Goal: Book appointment/travel/reservation

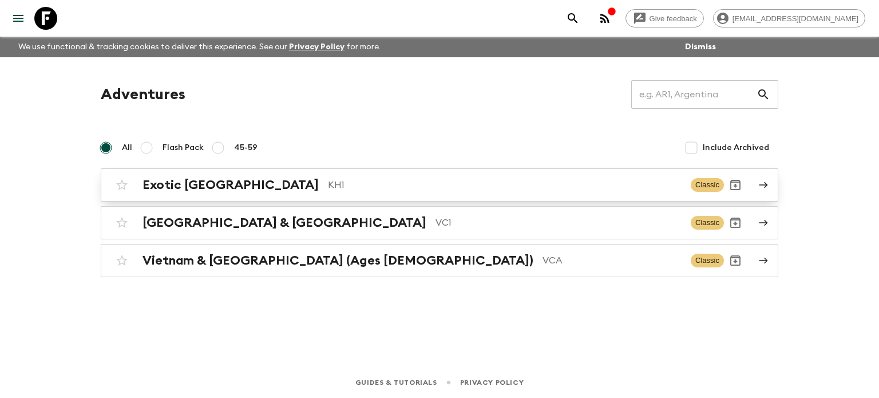
click at [328, 184] on p "KH1" at bounding box center [504, 185] width 353 height 14
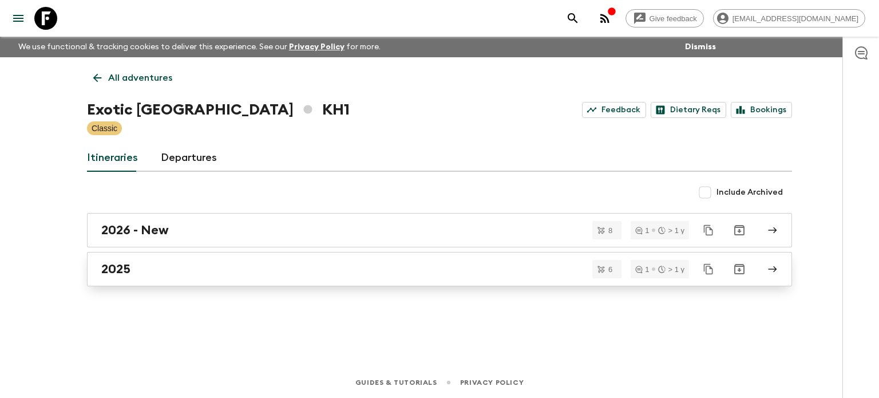
click at [239, 270] on div "2025" at bounding box center [428, 268] width 654 height 15
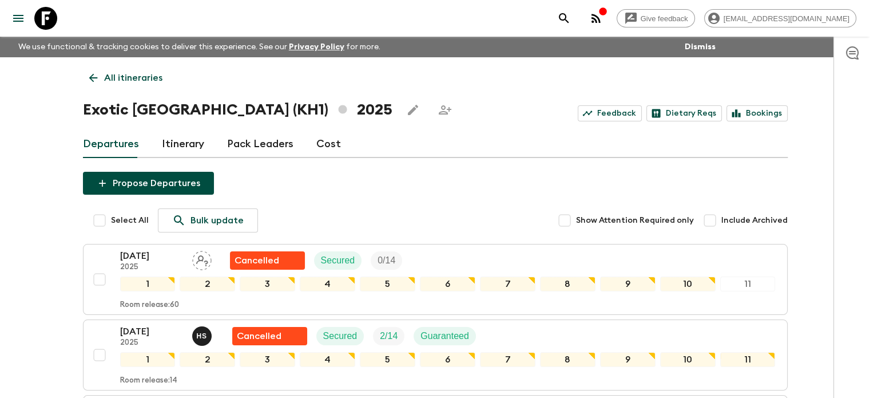
click at [91, 74] on icon at bounding box center [93, 77] width 13 height 13
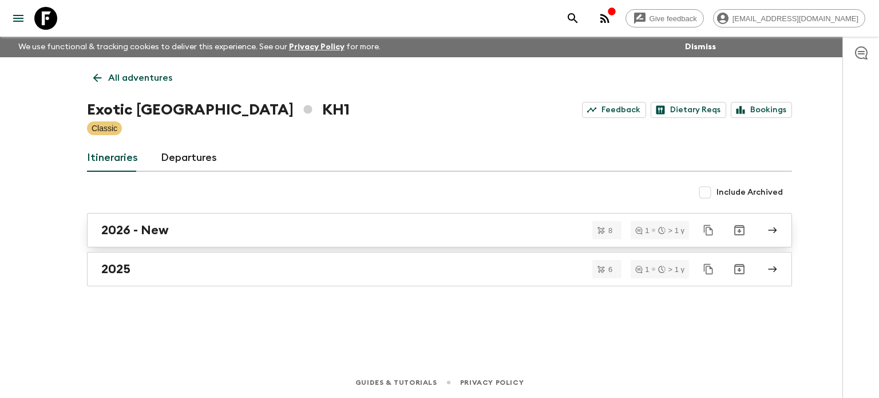
click at [189, 225] on div "2026 - New" at bounding box center [428, 229] width 654 height 15
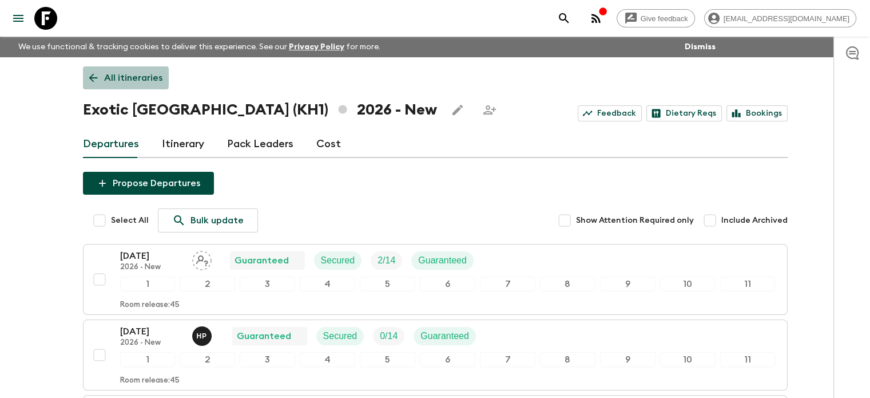
click at [101, 77] on link "All itineraries" at bounding box center [126, 77] width 86 height 23
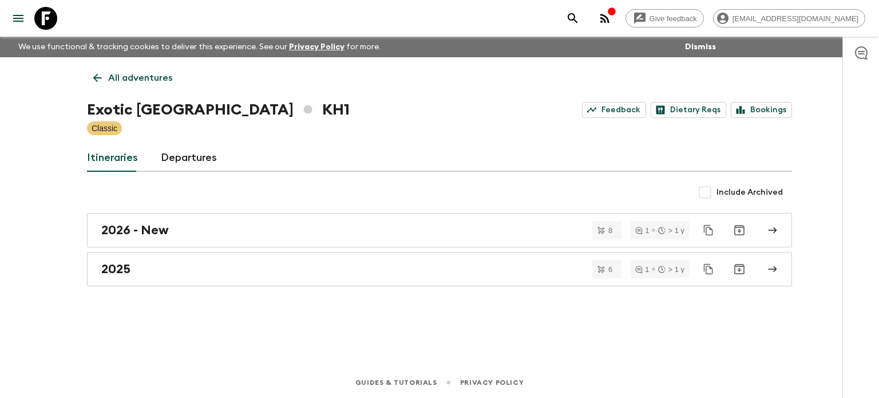
click at [101, 78] on icon at bounding box center [97, 77] width 13 height 13
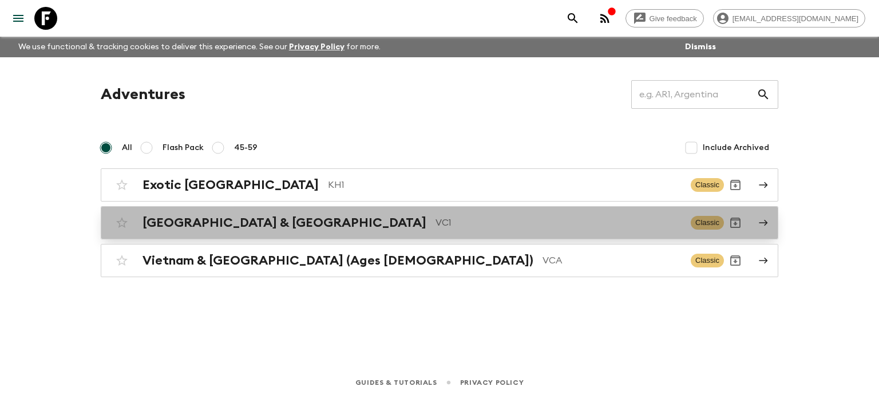
click at [238, 225] on h2 "[GEOGRAPHIC_DATA] & [GEOGRAPHIC_DATA]" at bounding box center [284, 222] width 284 height 15
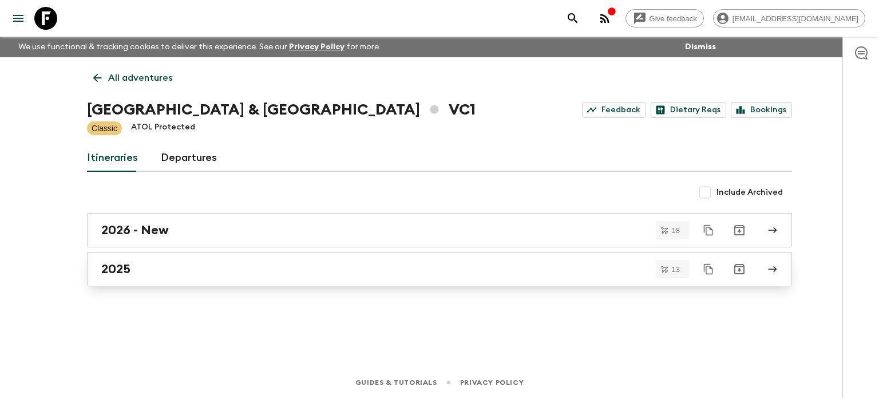
click at [132, 283] on link "2025" at bounding box center [439, 269] width 705 height 34
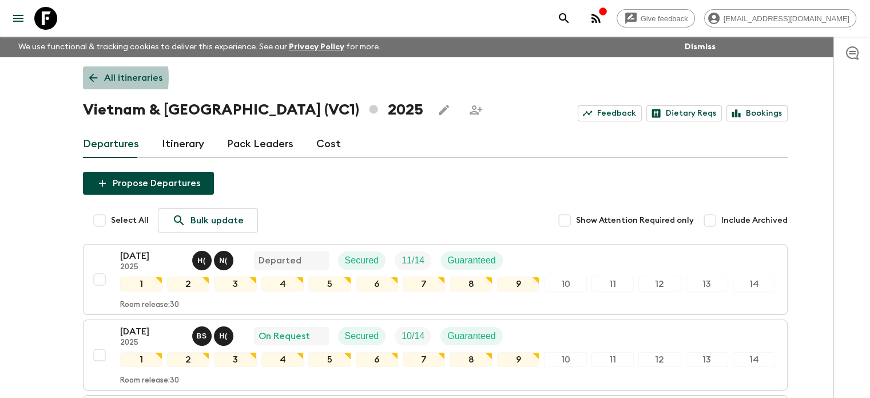
click at [87, 77] on icon at bounding box center [93, 77] width 13 height 13
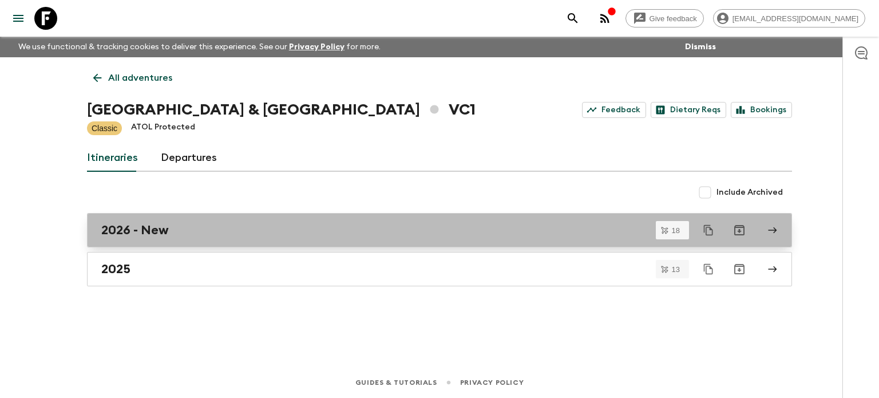
click at [130, 220] on link "2026 - New" at bounding box center [439, 230] width 705 height 34
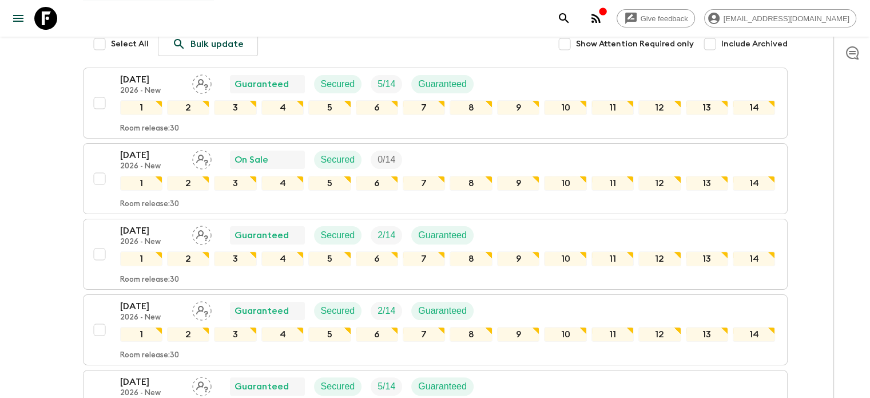
scroll to position [114, 0]
